Goal: Task Accomplishment & Management: Use online tool/utility

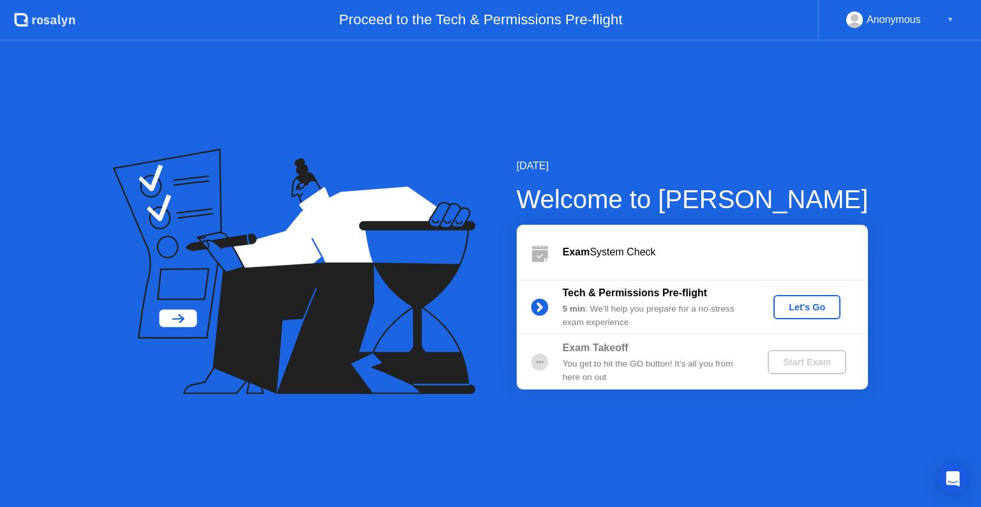
click at [812, 311] on div "Let's Go" at bounding box center [806, 307] width 57 height 10
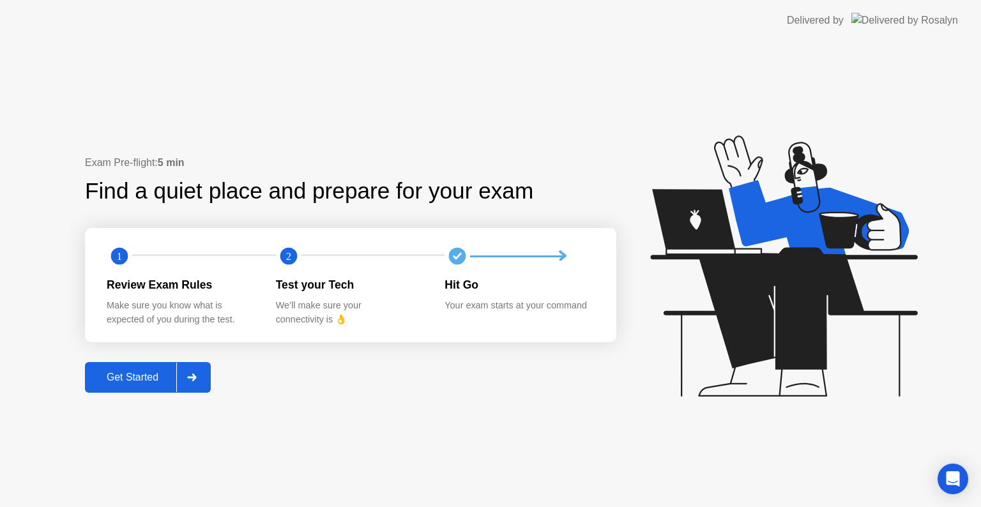
click at [202, 376] on div at bounding box center [191, 377] width 31 height 29
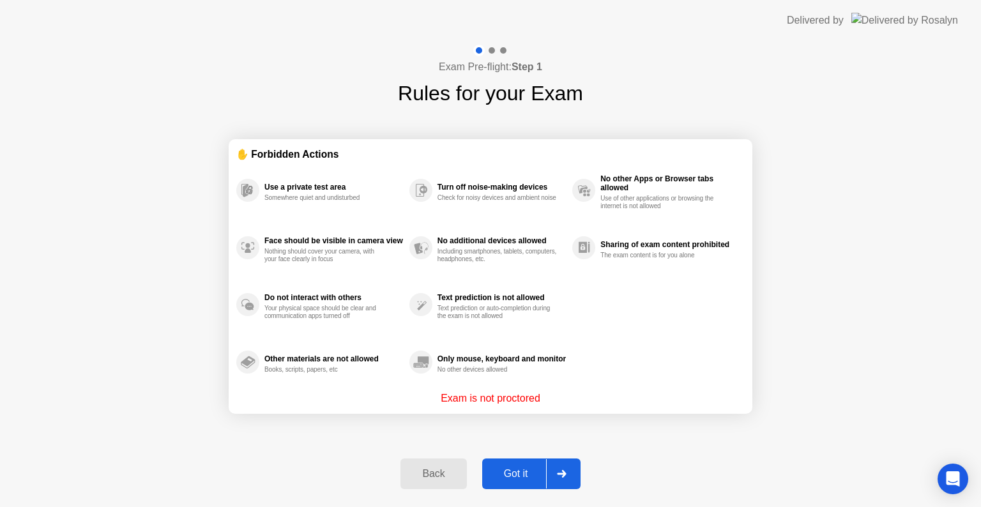
click at [507, 395] on p "Exam is not proctored" at bounding box center [491, 398] width 100 height 15
click at [530, 475] on div "Got it" at bounding box center [516, 473] width 60 height 11
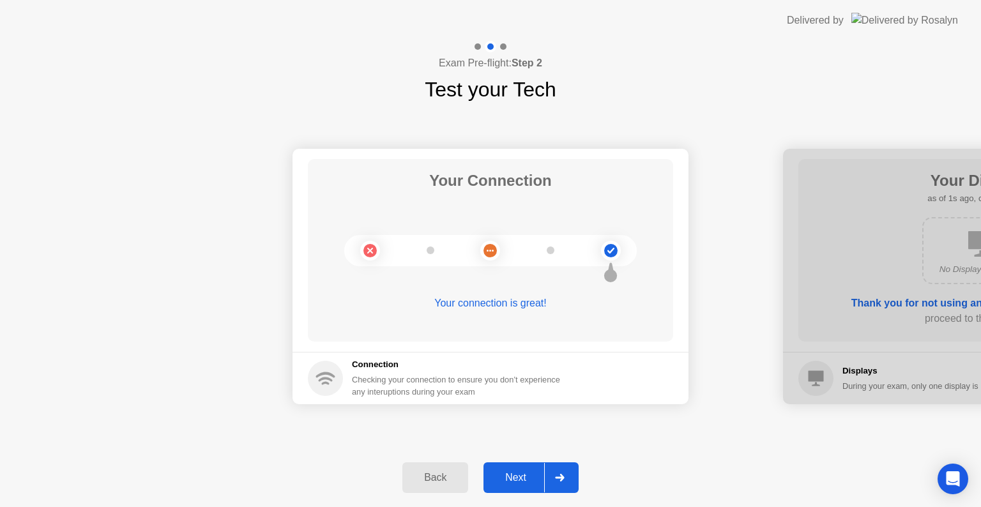
click at [526, 480] on div "Next" at bounding box center [515, 477] width 57 height 11
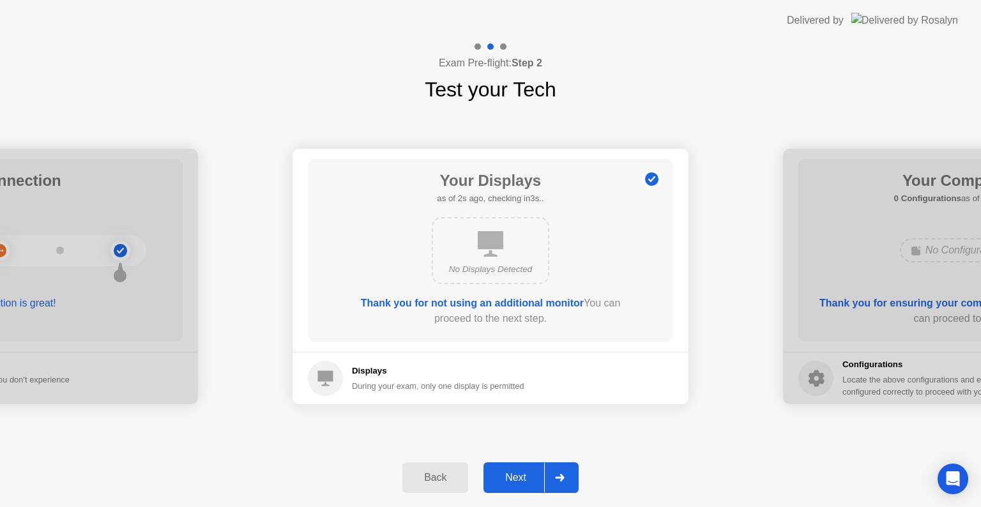
click at [520, 462] on button "Next" at bounding box center [530, 477] width 95 height 31
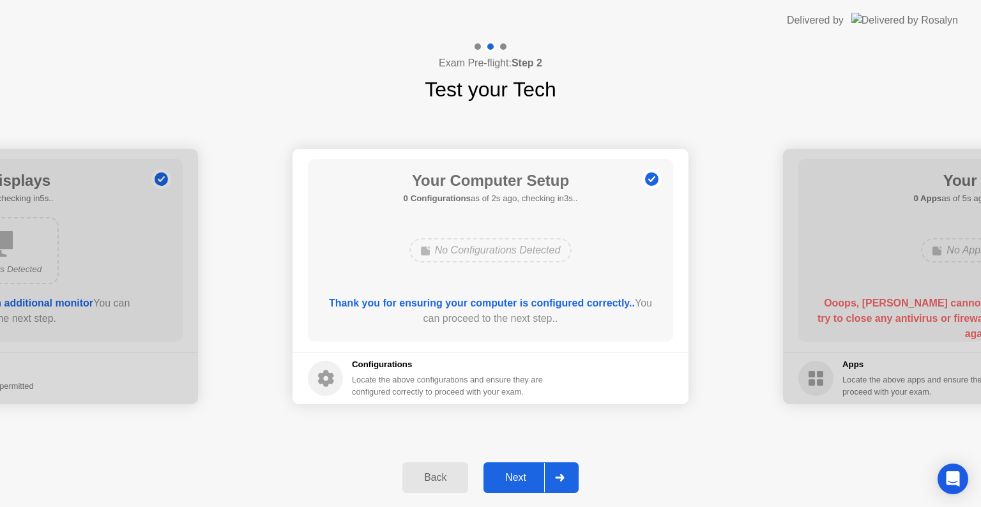
click at [539, 475] on div "Next" at bounding box center [515, 477] width 57 height 11
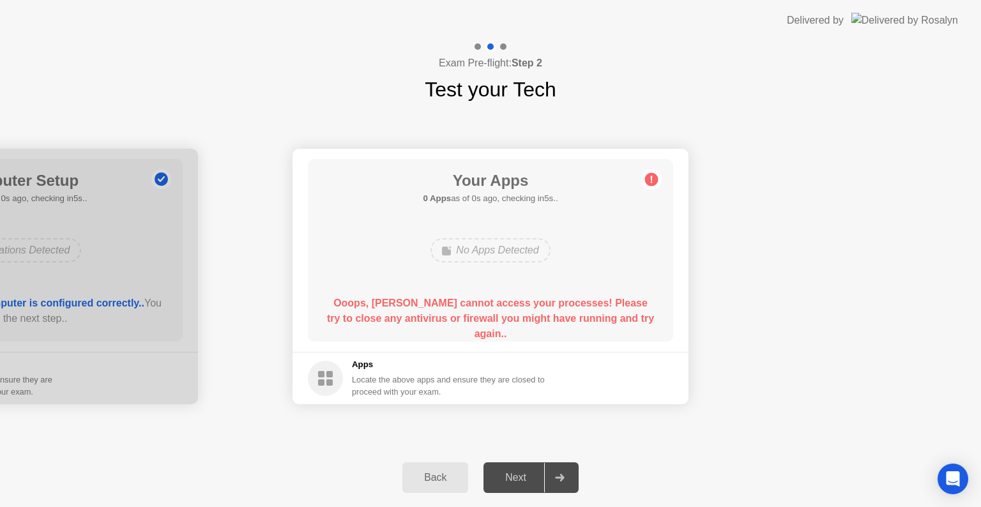
click at [627, 312] on div "Ooops, [PERSON_NAME] cannot access your processes! Please try to close any anti…" at bounding box center [490, 319] width 329 height 46
click at [545, 269] on div "Your Apps 0 Apps as of 2s ago, checking in3s.. No Apps Detected Ooops, [PERSON_…" at bounding box center [490, 250] width 365 height 183
click at [492, 306] on b "Ooops, [PERSON_NAME] cannot access your processes! Please try to close any anti…" at bounding box center [490, 319] width 327 height 42
click at [534, 304] on b "Ooops, [PERSON_NAME] cannot access your processes! Please try to close any anti…" at bounding box center [490, 319] width 327 height 42
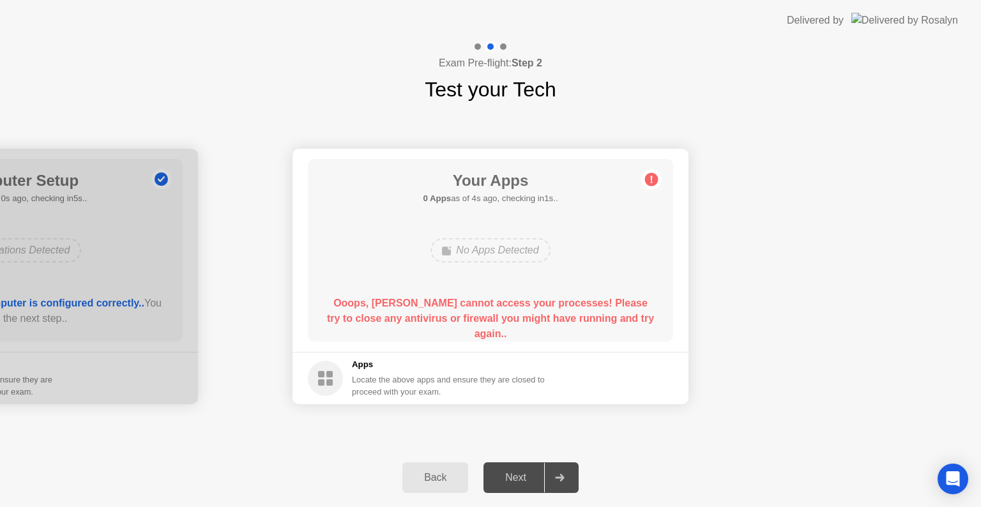
click at [534, 304] on b "Ooops, [PERSON_NAME] cannot access your processes! Please try to close any anti…" at bounding box center [490, 319] width 327 height 42
click at [327, 379] on circle at bounding box center [325, 378] width 35 height 35
drag, startPoint x: 327, startPoint y: 379, endPoint x: 484, endPoint y: 263, distance: 195.0
click at [484, 263] on app-apps "Your Apps 0 Apps as of 0s ago, checking in5s.. No Apps Detected Ooops, [PERSON_…" at bounding box center [490, 276] width 396 height 255
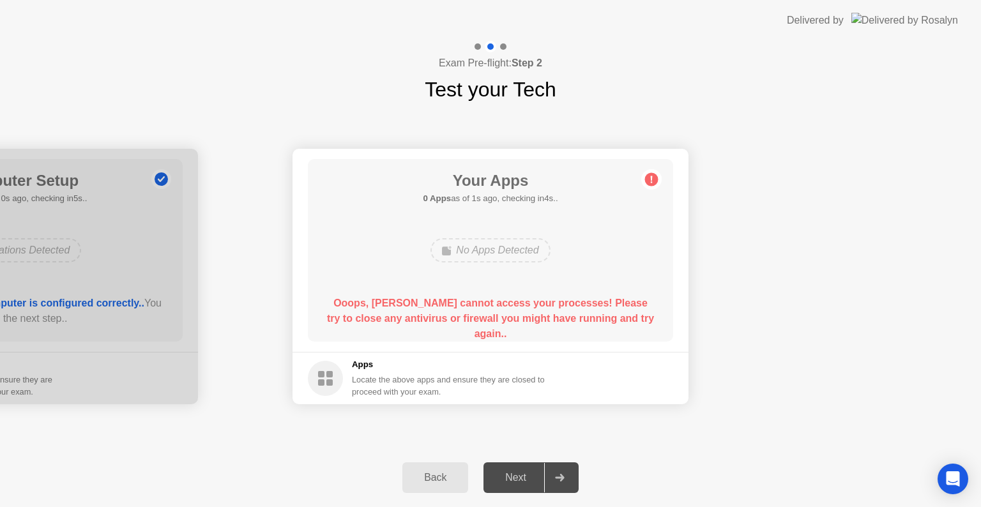
click at [484, 263] on div "No Apps Detected" at bounding box center [490, 250] width 292 height 34
drag, startPoint x: 484, startPoint y: 263, endPoint x: 513, endPoint y: 231, distance: 43.9
click at [513, 231] on div "Your Apps 0 Apps as of 1s ago, checking in4s.. No Apps Detected Ooops, [PERSON_…" at bounding box center [490, 250] width 365 height 183
click at [513, 231] on div "Your Apps 0 Apps as of 2s ago, checking in3s.. No Apps Detected Ooops, [PERSON_…" at bounding box center [490, 250] width 365 height 183
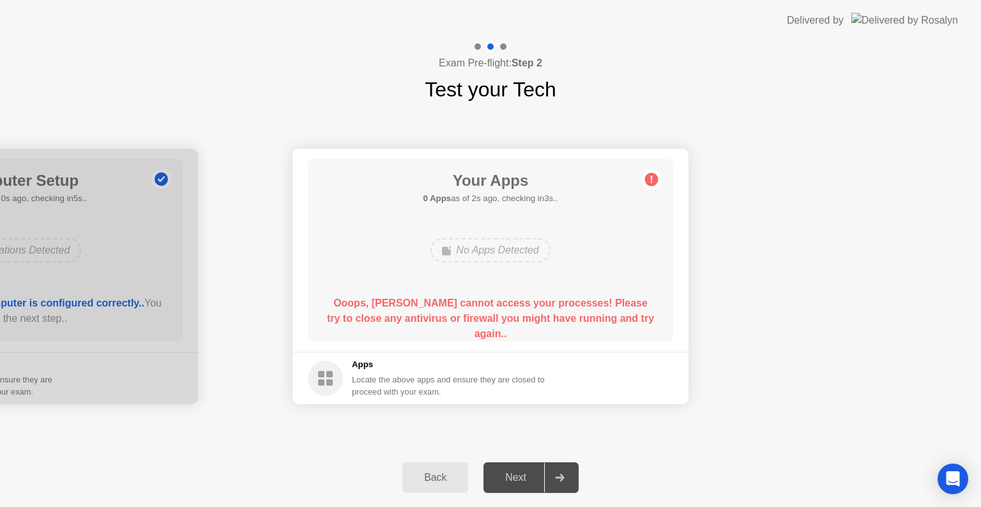
click at [513, 231] on div "Your Apps 0 Apps as of 2s ago, checking in3s.. No Apps Detected Ooops, [PERSON_…" at bounding box center [490, 250] width 365 height 183
click at [563, 475] on icon at bounding box center [560, 478] width 10 height 8
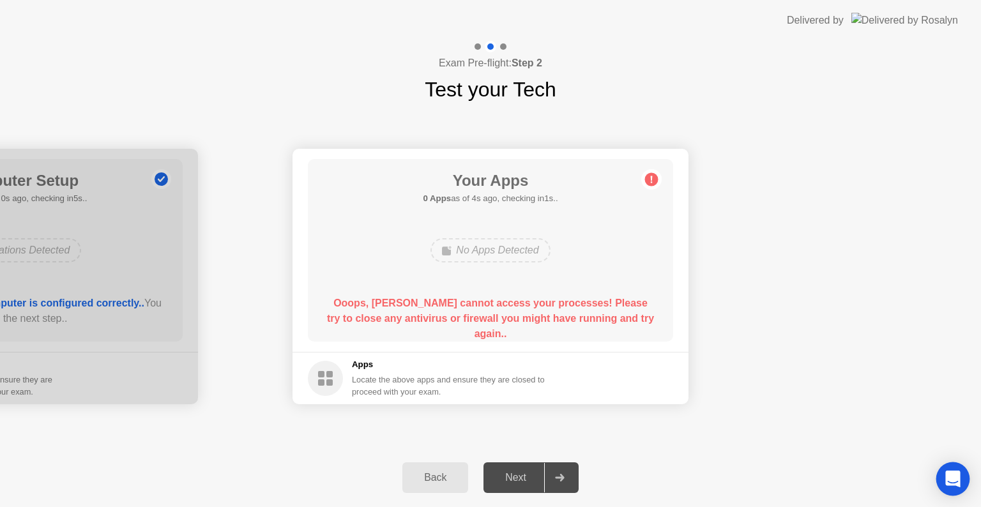
click at [950, 482] on icon "Open Intercom Messenger" at bounding box center [952, 479] width 17 height 17
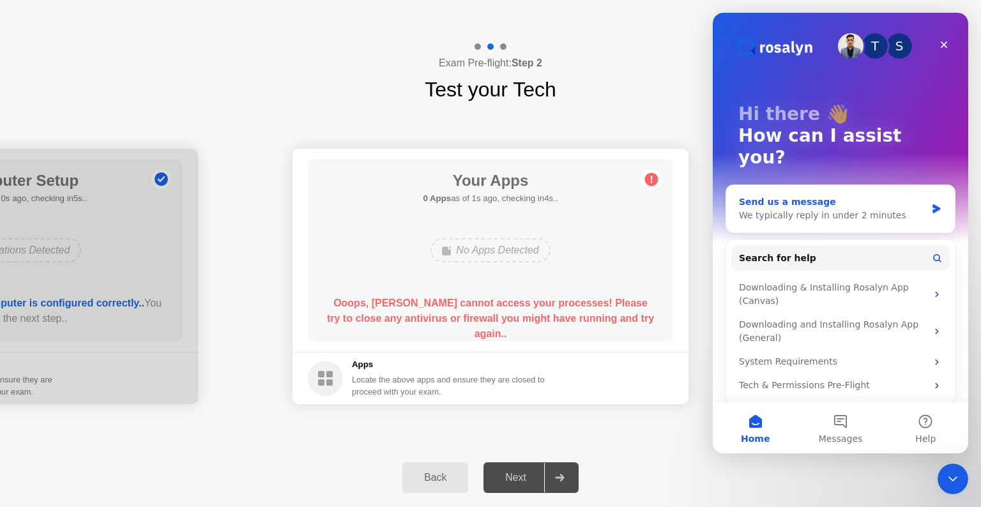
click at [939, 204] on icon "Intercom messenger" at bounding box center [936, 209] width 11 height 10
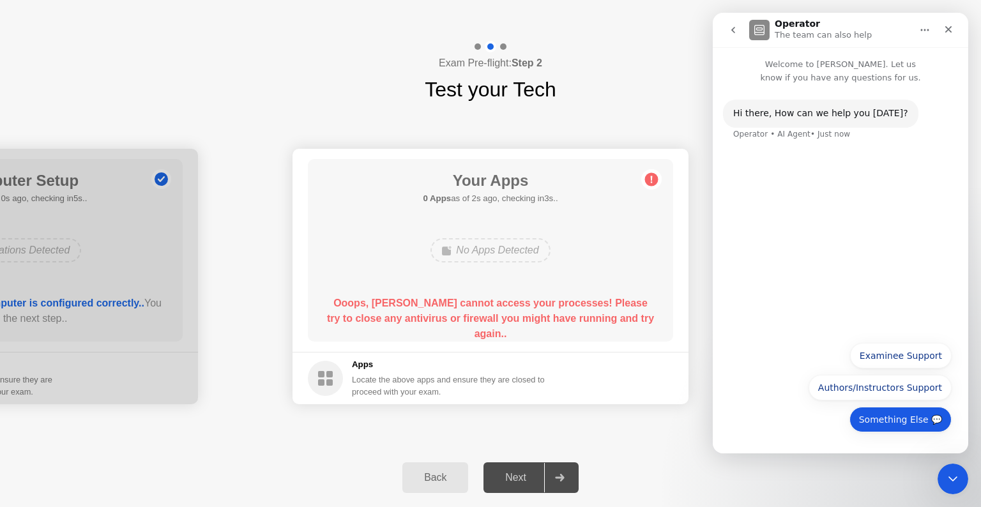
click at [911, 422] on button "Something Else 💬" at bounding box center [900, 420] width 102 height 26
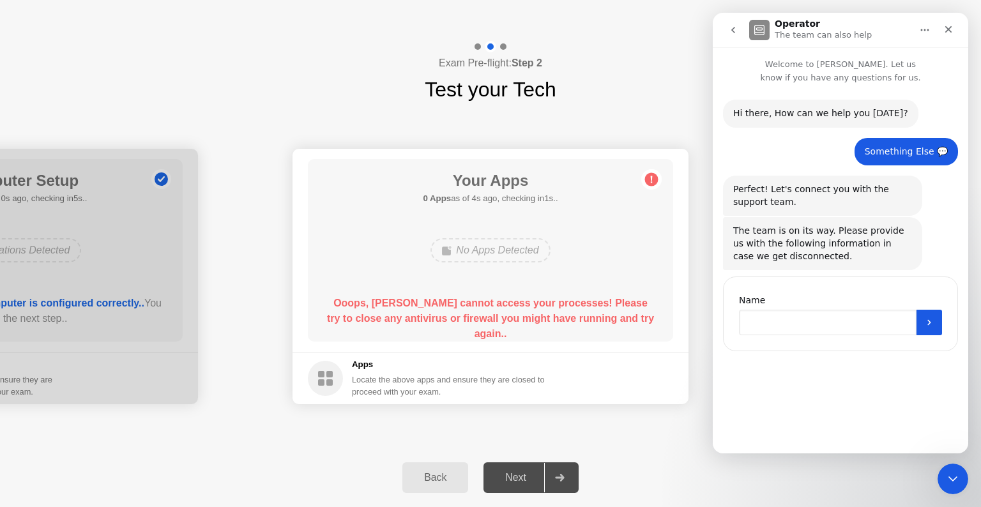
click at [860, 322] on input "Name" at bounding box center [828, 323] width 178 height 26
type input "**********"
click at [932, 330] on button "Submit" at bounding box center [929, 323] width 26 height 26
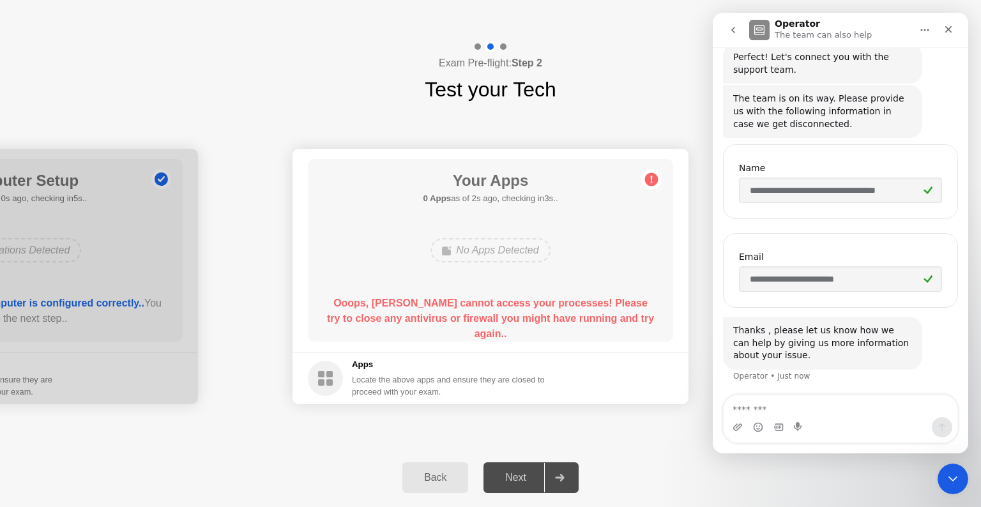
scroll to position [133, 0]
click at [948, 26] on icon "Close" at bounding box center [948, 29] width 10 height 10
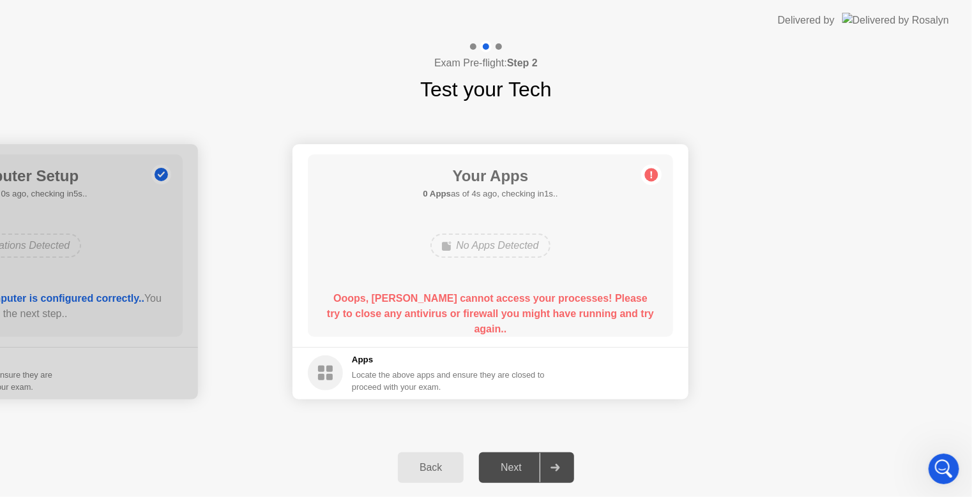
scroll to position [142, 0]
click at [521, 395] on footer "Apps Locate the above apps and ensure they are closed to proceed with your exam." at bounding box center [486, 373] width 396 height 52
drag, startPoint x: 465, startPoint y: 367, endPoint x: 411, endPoint y: 377, distance: 55.4
click at [411, 377] on div "Apps Locate the above apps and ensure they are closed to proceed with your exam." at bounding box center [443, 374] width 193 height 40
click at [500, 243] on div "No Apps Detected" at bounding box center [485, 246] width 119 height 24
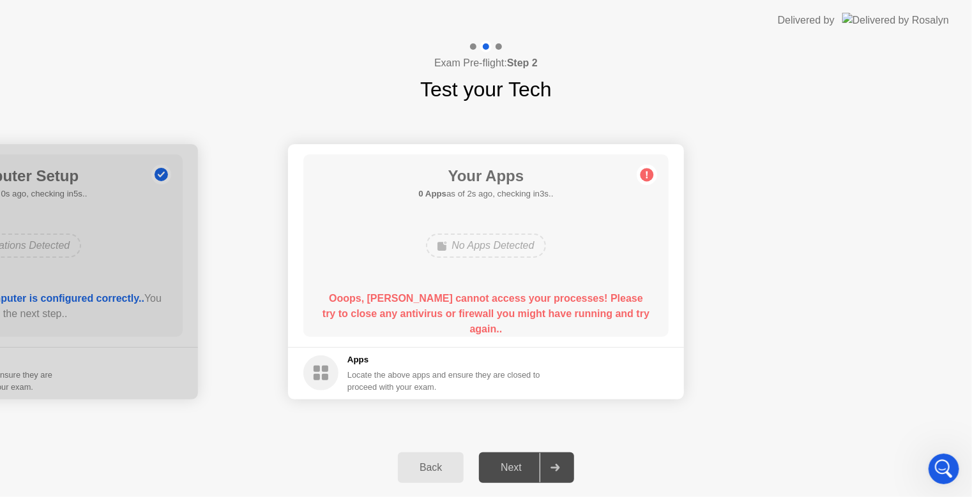
click at [500, 243] on div "No Apps Detected" at bounding box center [485, 246] width 119 height 24
click at [464, 370] on div "Locate the above apps and ensure they are closed to proceed with your exam." at bounding box center [443, 381] width 193 height 24
click at [550, 462] on div at bounding box center [555, 467] width 31 height 29
click at [474, 244] on div "No Apps Detected" at bounding box center [485, 246] width 119 height 24
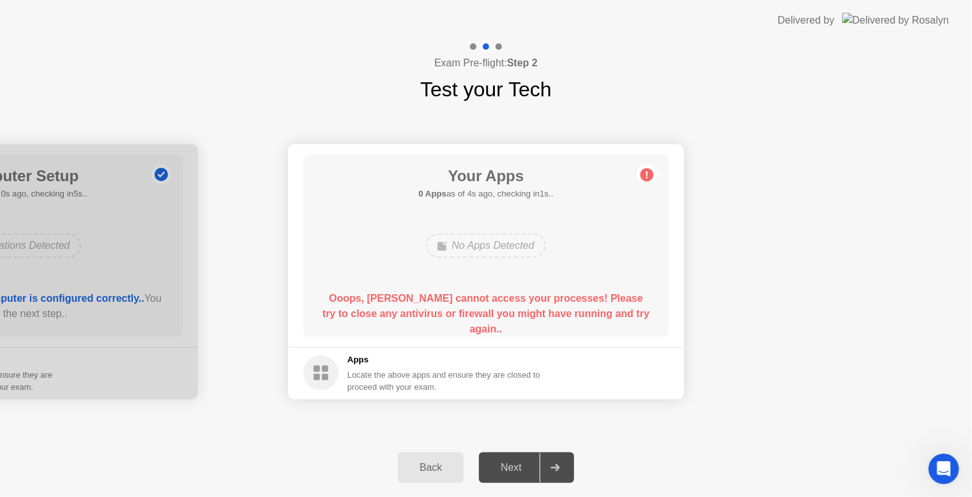
click at [474, 244] on div "No Apps Detected" at bounding box center [485, 246] width 119 height 24
